Goal: Check status: Check status

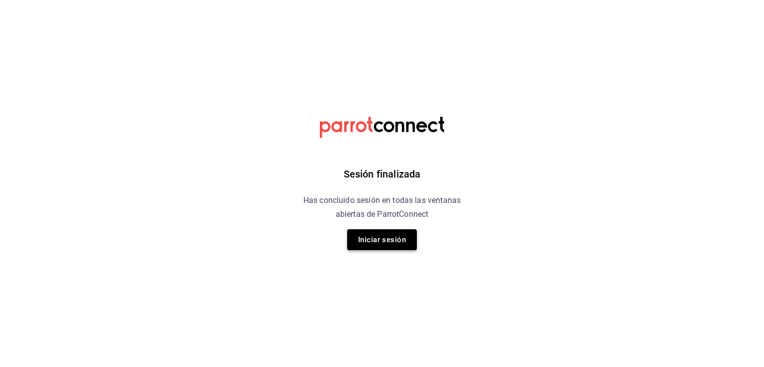
click at [378, 245] on button "Iniciar sesión" at bounding box center [382, 239] width 70 height 21
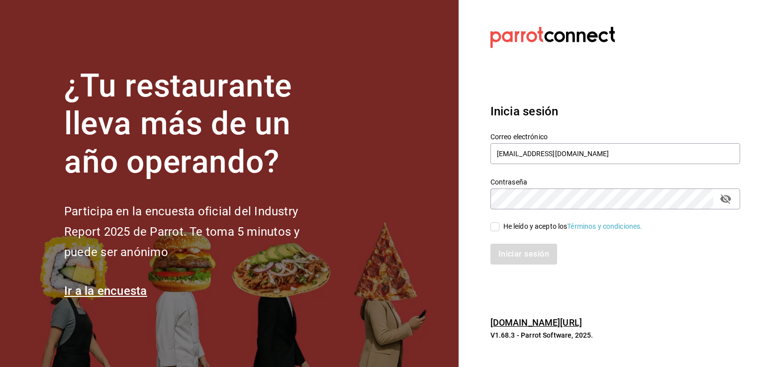
click at [731, 202] on icon "passwordField" at bounding box center [726, 199] width 12 height 12
click at [764, 273] on section "Datos incorrectos. Verifica que tu Correo o Contraseña estén bien escritos. Ini…" at bounding box center [612, 183] width 306 height 367
click at [497, 228] on input "He leído y acepto los Términos y condiciones." at bounding box center [495, 226] width 9 height 9
checkbox input "true"
click at [504, 255] on button "Iniciar sesión" at bounding box center [525, 254] width 68 height 21
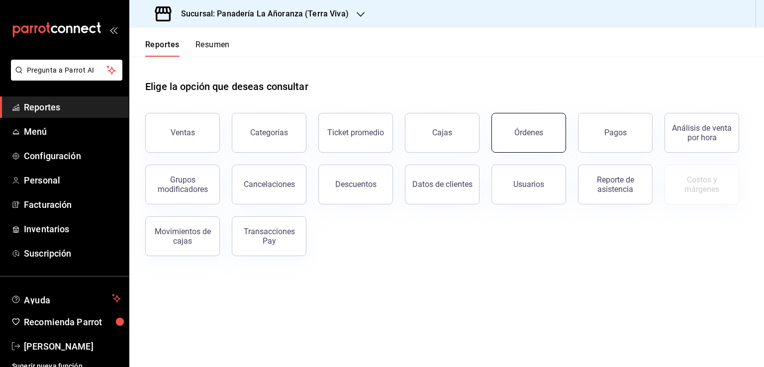
click at [532, 139] on button "Órdenes" at bounding box center [529, 133] width 75 height 40
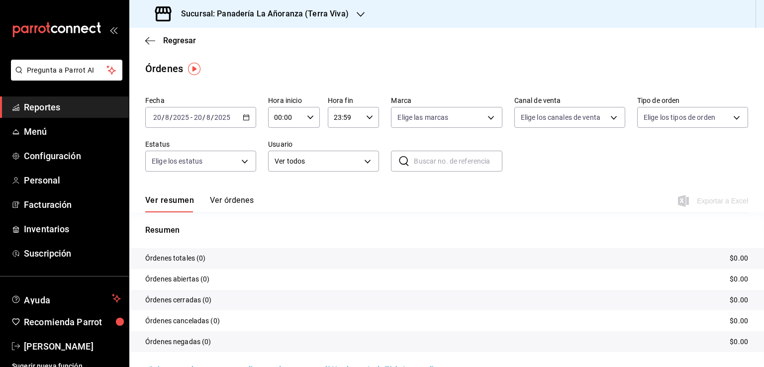
click at [330, 14] on h3 "Sucursal: Panadería La Añoranza (Terra Viva)" at bounding box center [261, 14] width 176 height 12
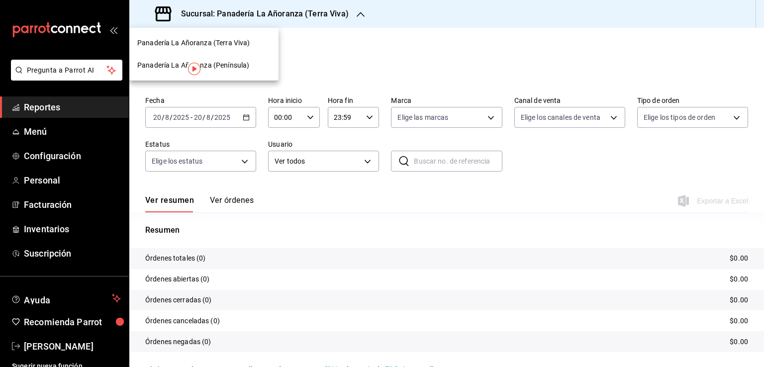
click at [249, 56] on div "Panadería La Añoranza (Península)" at bounding box center [203, 65] width 149 height 22
